Goal: Use online tool/utility: Use online tool/utility

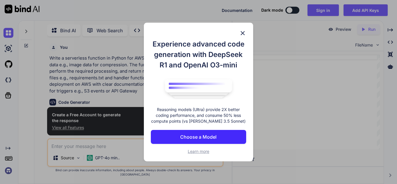
click at [245, 32] on img at bounding box center [242, 33] width 7 height 7
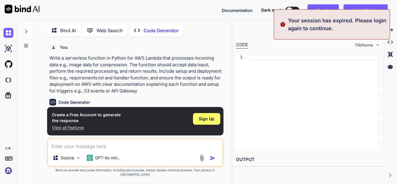
click at [117, 78] on p "Write a serverless function in Python for AWS Lambda that processes incoming da…" at bounding box center [135, 74] width 173 height 39
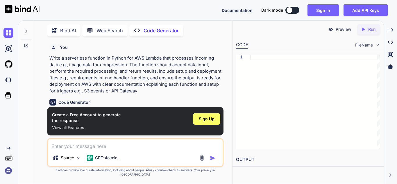
click at [191, 65] on p "Write a serverless function in Python for AWS Lambda that processes incoming da…" at bounding box center [135, 74] width 173 height 39
click at [68, 130] on p "View all Features" at bounding box center [86, 128] width 69 height 6
click at [213, 161] on img "button" at bounding box center [213, 158] width 6 height 6
click at [369, 29] on p "Run" at bounding box center [371, 29] width 7 height 6
click at [327, 9] on button "Sign in" at bounding box center [322, 10] width 31 height 12
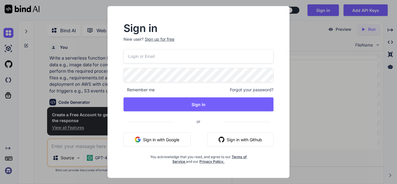
click at [169, 136] on button "Sign in with Google" at bounding box center [156, 139] width 67 height 14
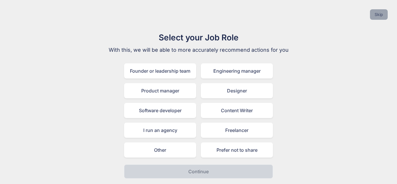
click at [381, 14] on button "Skip" at bounding box center [379, 14] width 18 height 10
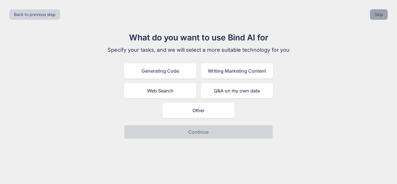
click at [375, 16] on button "Skip" at bounding box center [379, 14] width 18 height 10
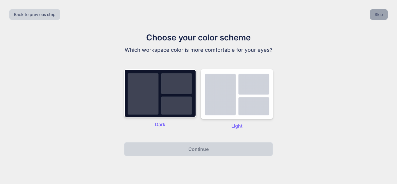
click at [376, 13] on button "Skip" at bounding box center [379, 14] width 18 height 10
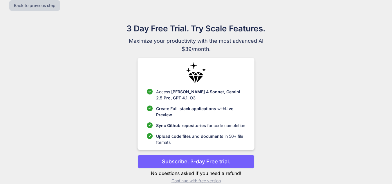
scroll to position [18, 0]
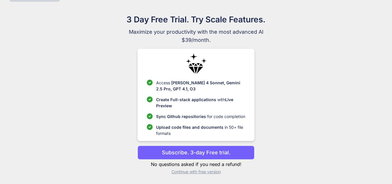
click at [193, 172] on p "Continue with free version" at bounding box center [196, 172] width 117 height 6
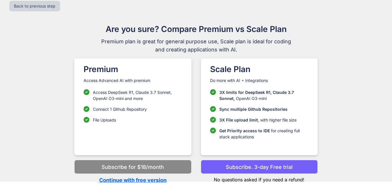
click at [125, 180] on p "Continue with free version" at bounding box center [132, 180] width 117 height 8
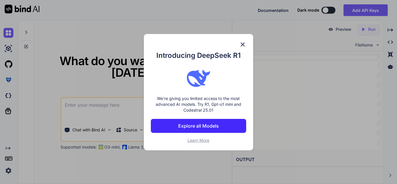
click at [245, 41] on img at bounding box center [242, 44] width 7 height 7
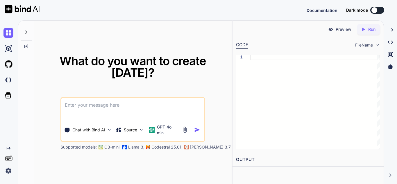
type textarea "x"
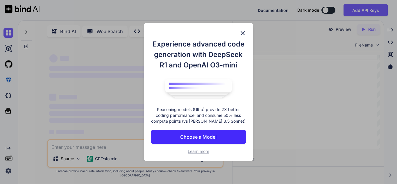
click at [242, 35] on img at bounding box center [242, 33] width 7 height 7
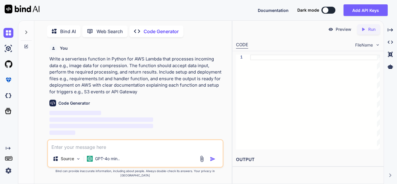
scroll to position [2, 0]
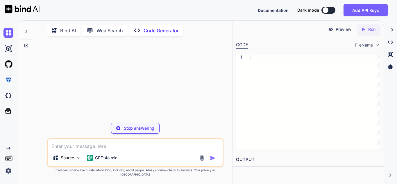
type textarea "x"
